Goal: Task Accomplishment & Management: Use online tool/utility

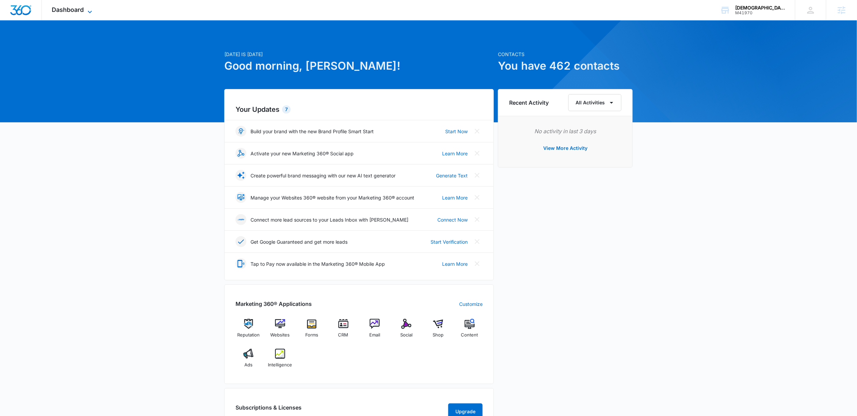
click at [66, 13] on span "Dashboard" at bounding box center [68, 9] width 32 height 7
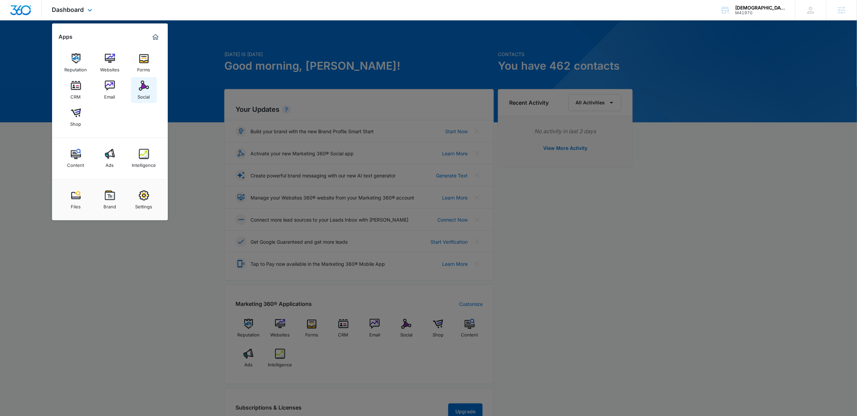
click at [143, 93] on div "Social" at bounding box center [144, 95] width 12 height 9
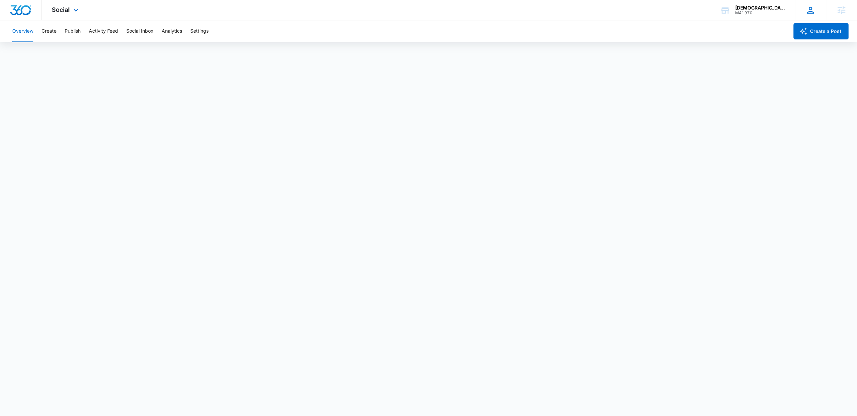
scroll to position [2, 0]
click at [77, 31] on button "Publish" at bounding box center [73, 31] width 16 height 22
